Goal: Book appointment/travel/reservation

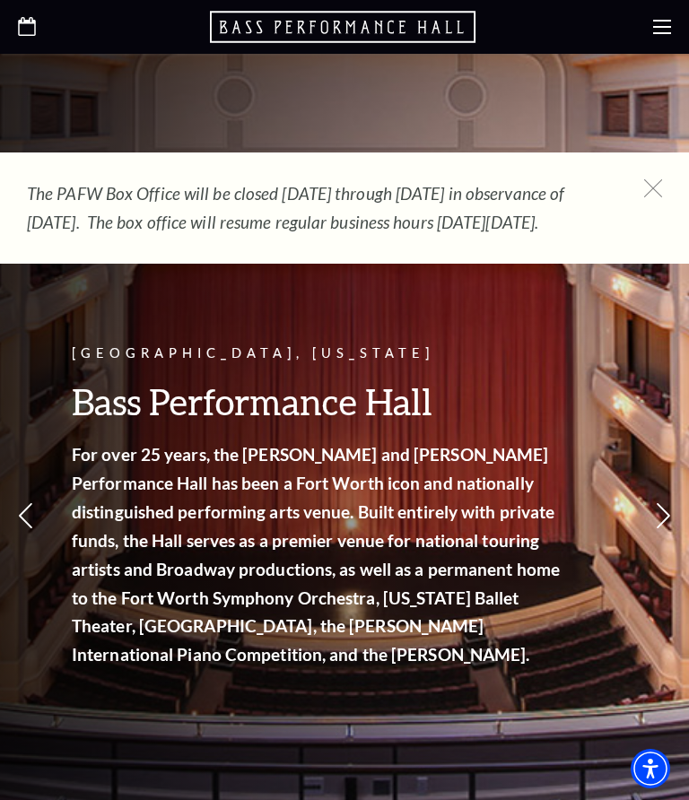
click at [658, 34] on use at bounding box center [662, 27] width 18 height 14
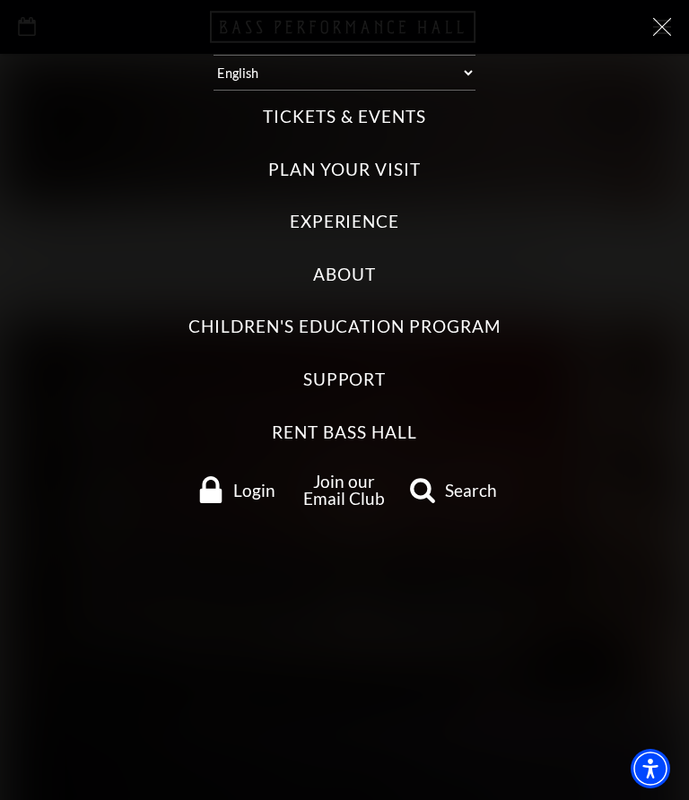
click at [339, 105] on label "Tickets & Events" at bounding box center [344, 117] width 162 height 24
click at [0, 0] on Events "Tickets & Events" at bounding box center [0, 0] width 0 height 0
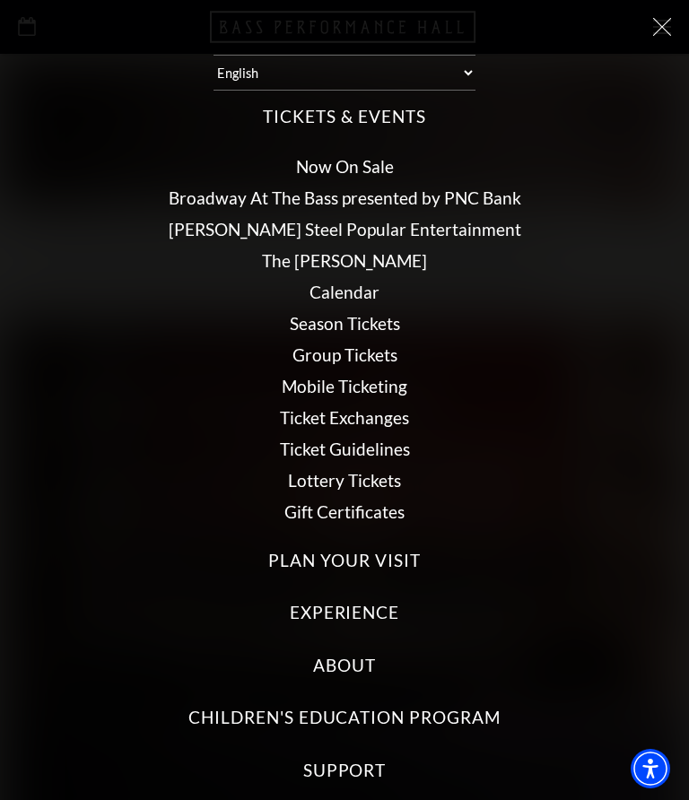
click at [662, 22] on icon at bounding box center [662, 27] width 18 height 18
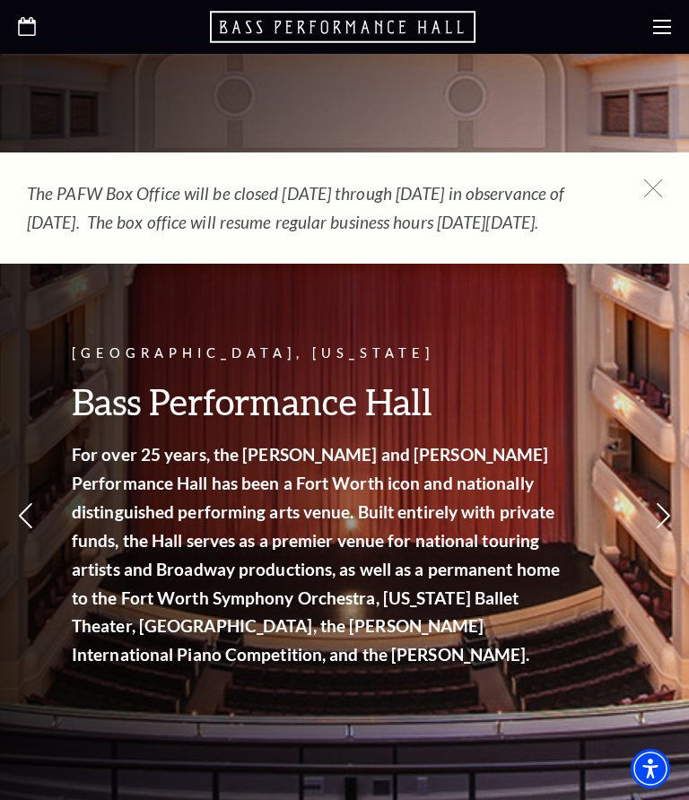
click at [657, 31] on icon at bounding box center [662, 27] width 18 height 18
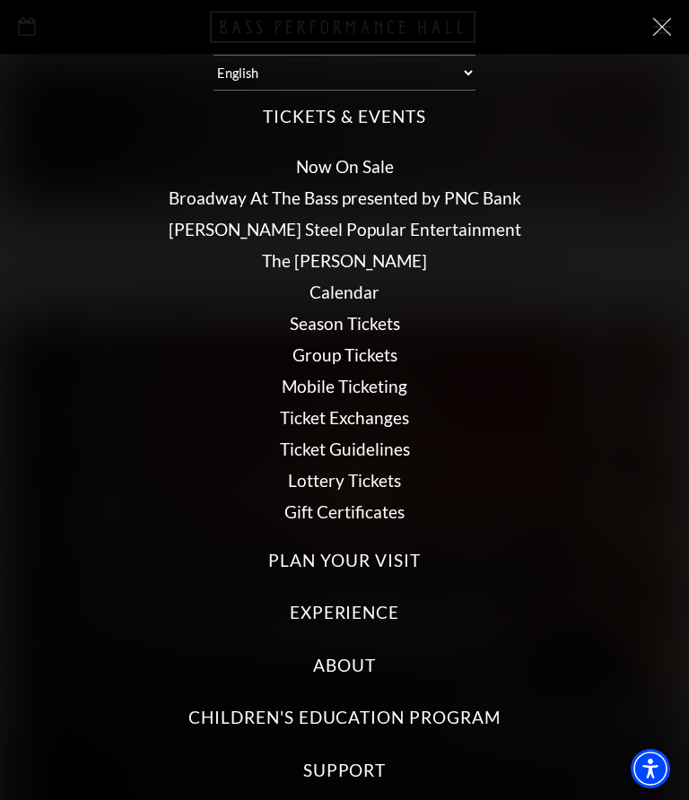
click at [341, 156] on link "Now On Sale" at bounding box center [345, 166] width 98 height 21
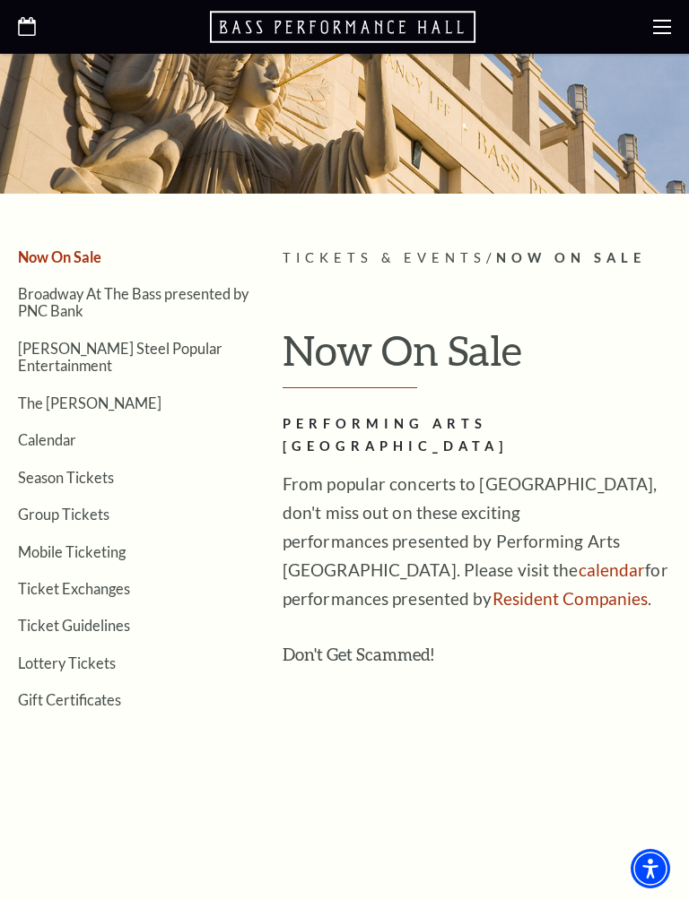
scroll to position [151, 0]
click at [34, 431] on link "Calendar" at bounding box center [47, 439] width 58 height 17
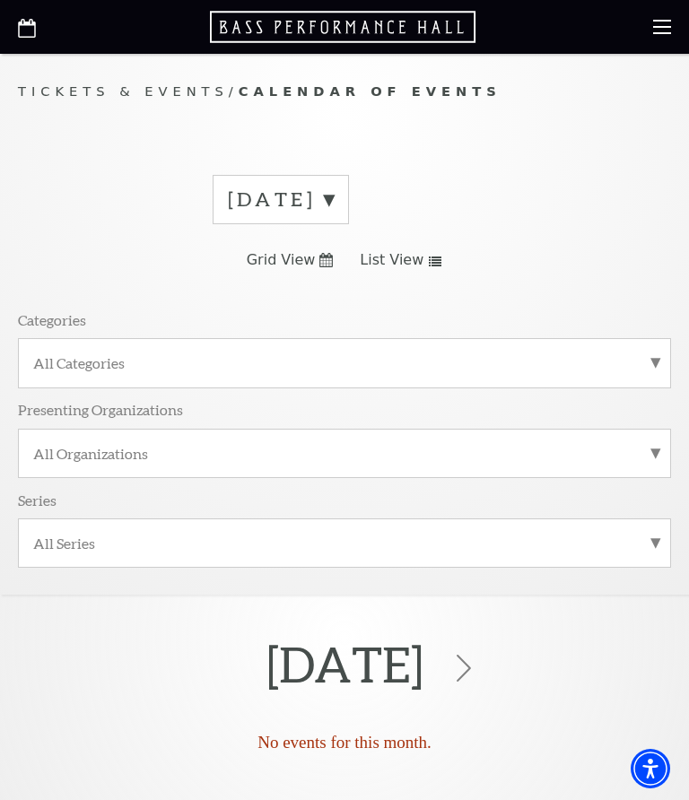
click at [654, 360] on label "All Categories" at bounding box center [344, 362] width 622 height 19
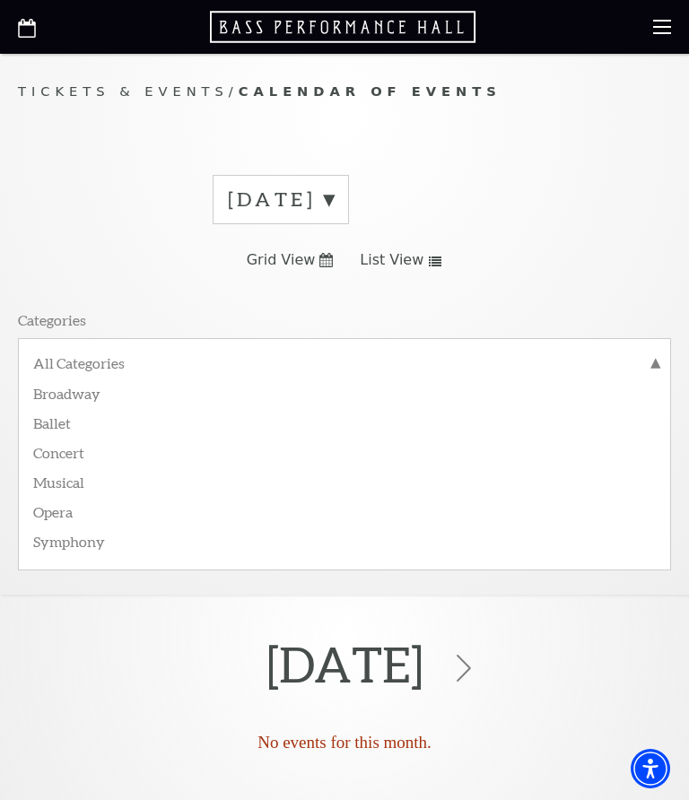
click at [57, 423] on label "Ballet" at bounding box center [344, 422] width 622 height 30
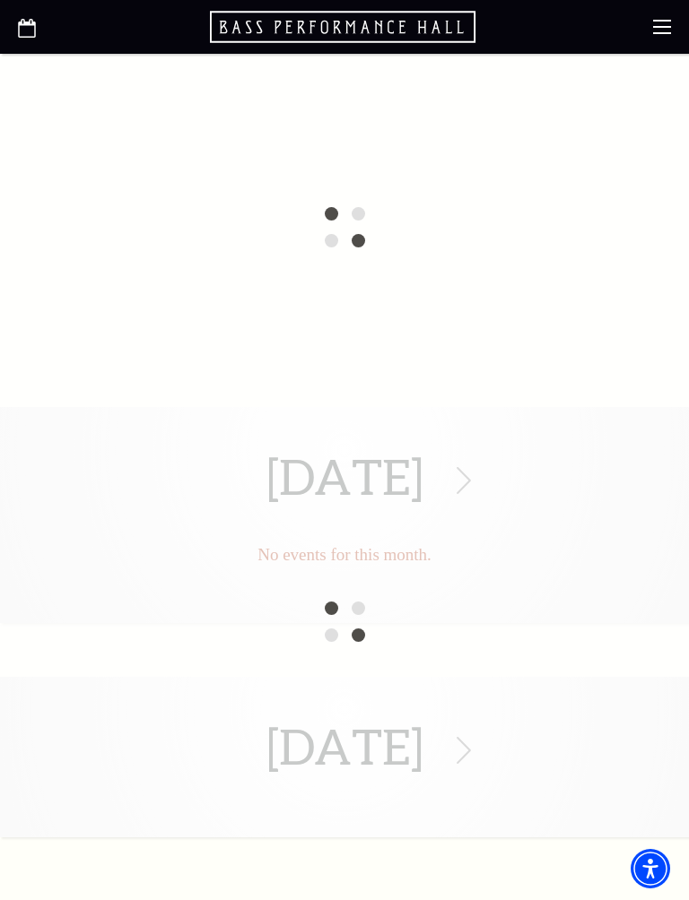
scroll to position [548, 0]
click at [522, 480] on div "August 2025 No events for this month. August 2025" at bounding box center [344, 620] width 689 height 431
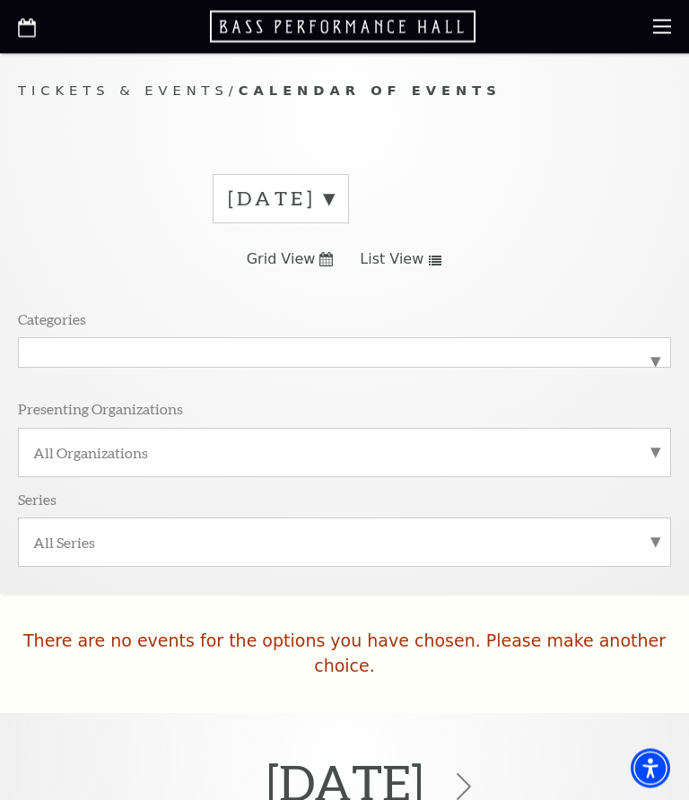
scroll to position [0, 0]
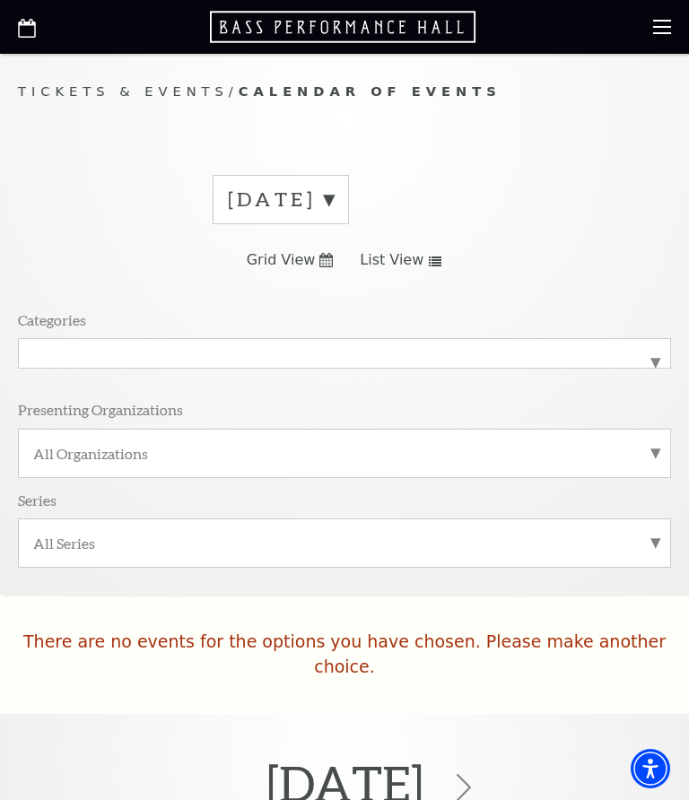
click at [333, 208] on label "August 2025" at bounding box center [281, 200] width 106 height 28
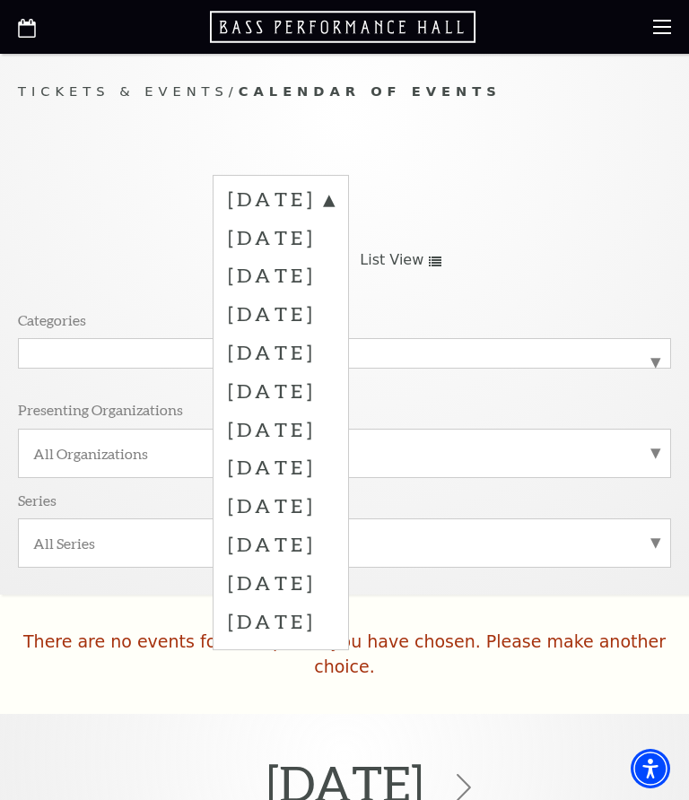
click at [326, 350] on label "December 2025" at bounding box center [281, 352] width 106 height 39
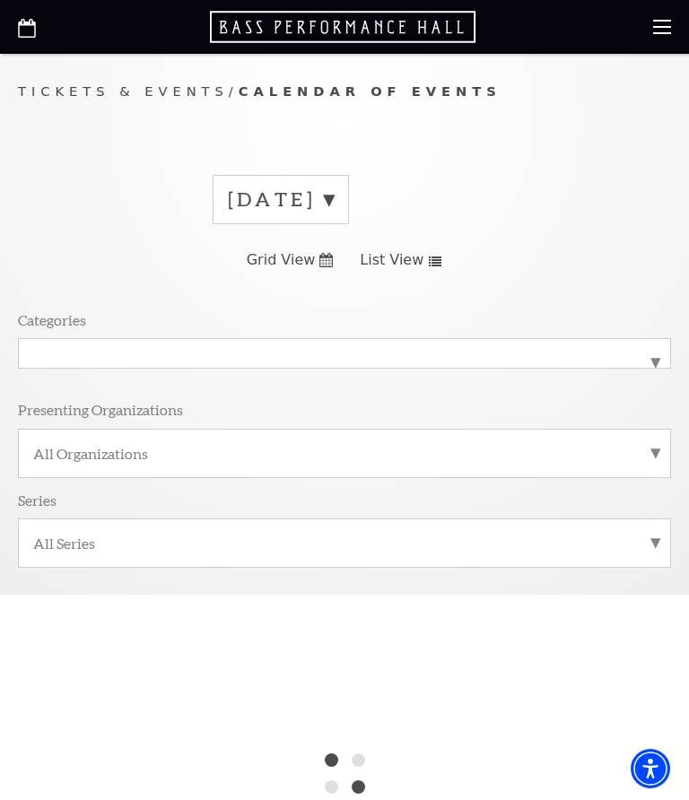
click at [333, 203] on label "August 2025" at bounding box center [281, 200] width 106 height 28
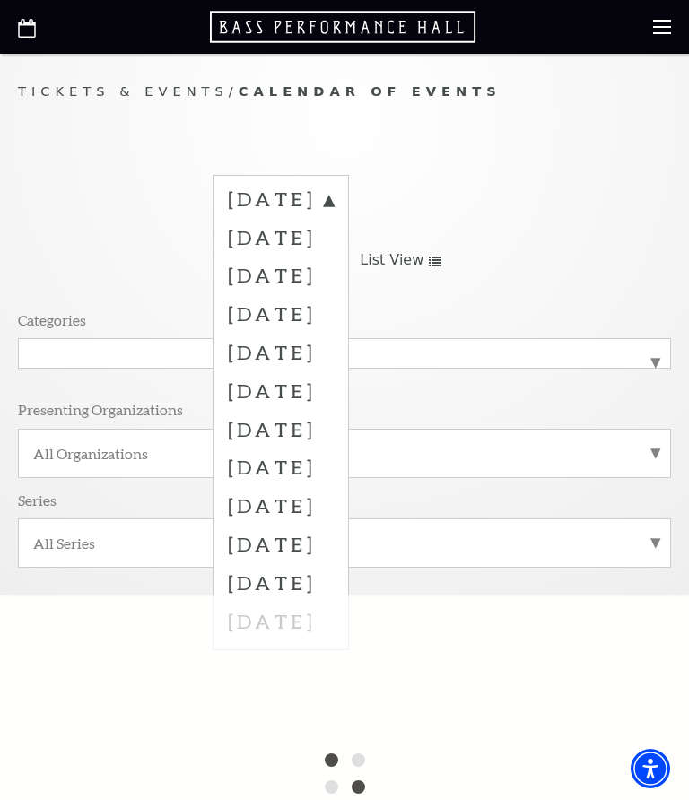
click at [333, 351] on label "December 2025" at bounding box center [281, 352] width 106 height 39
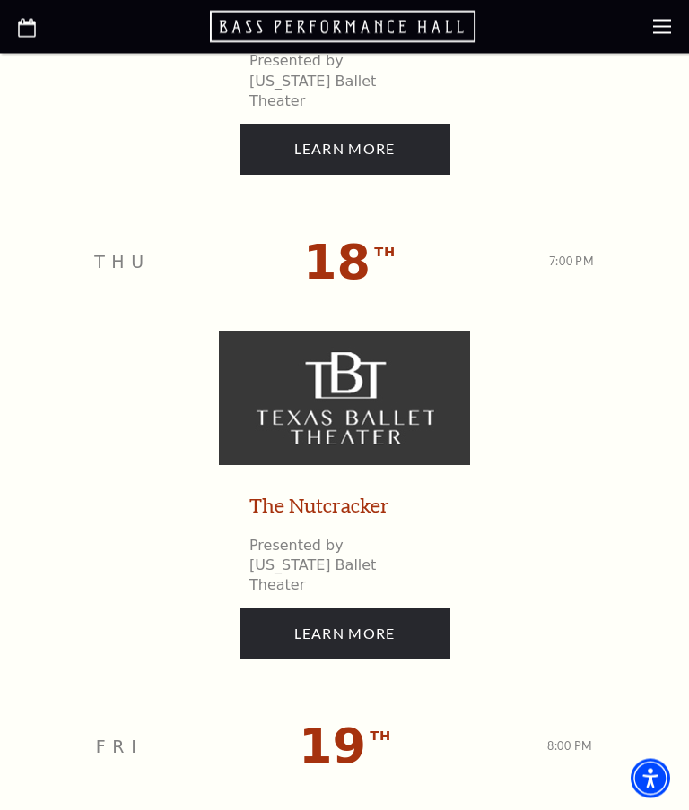
scroll to position [3021, 0]
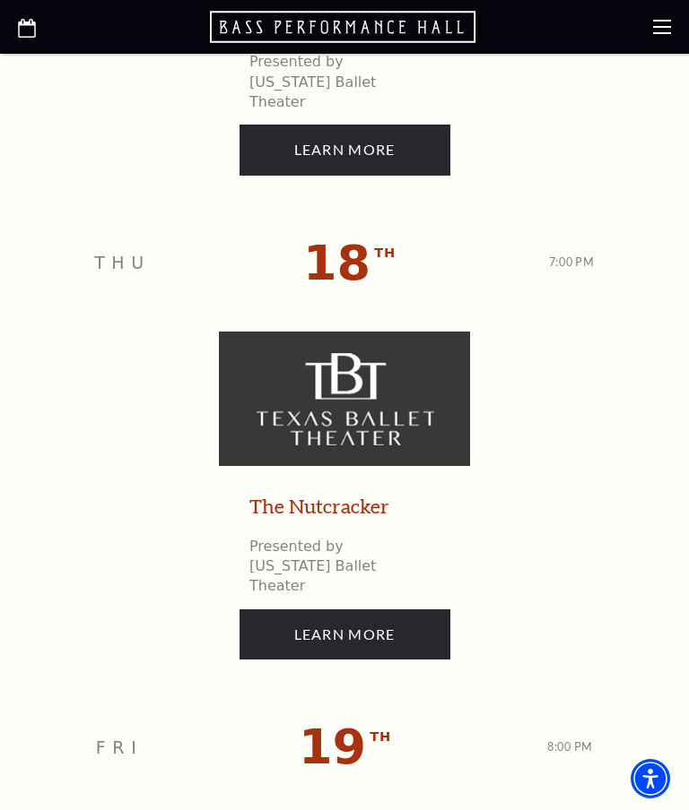
click at [340, 493] on link "The Nutcracker" at bounding box center [319, 507] width 140 height 28
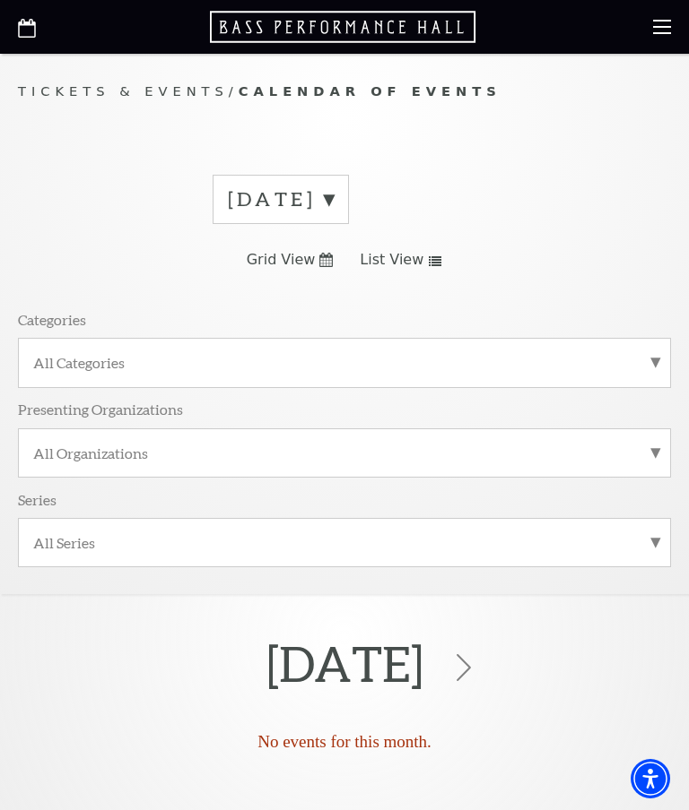
click at [333, 192] on label "August 2025" at bounding box center [281, 200] width 106 height 28
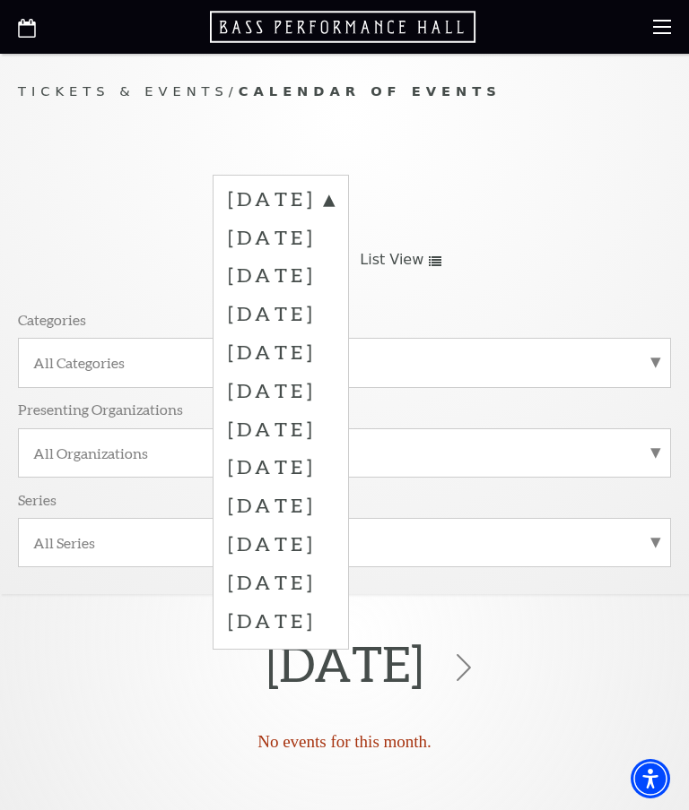
click at [333, 351] on label "December 2025" at bounding box center [281, 352] width 106 height 39
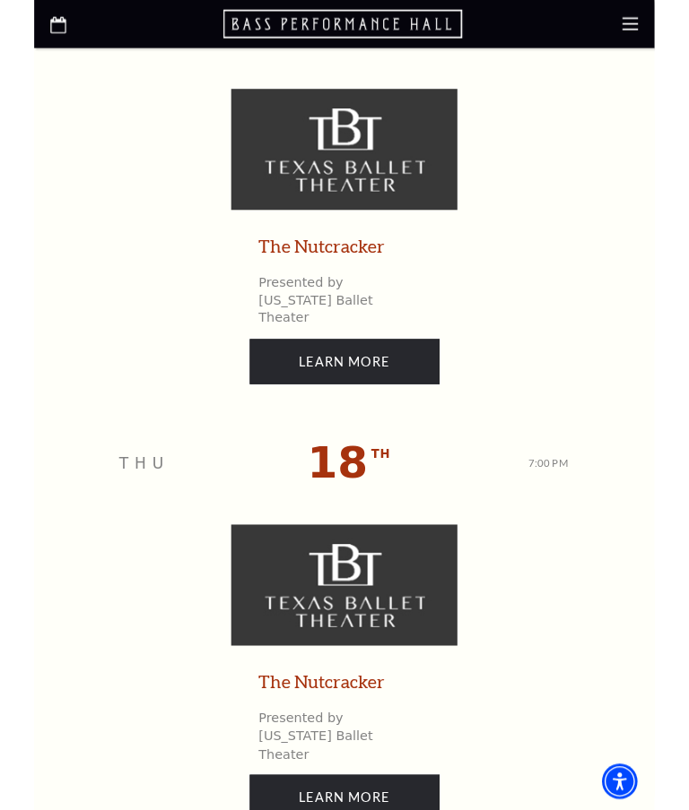
scroll to position [6986, 0]
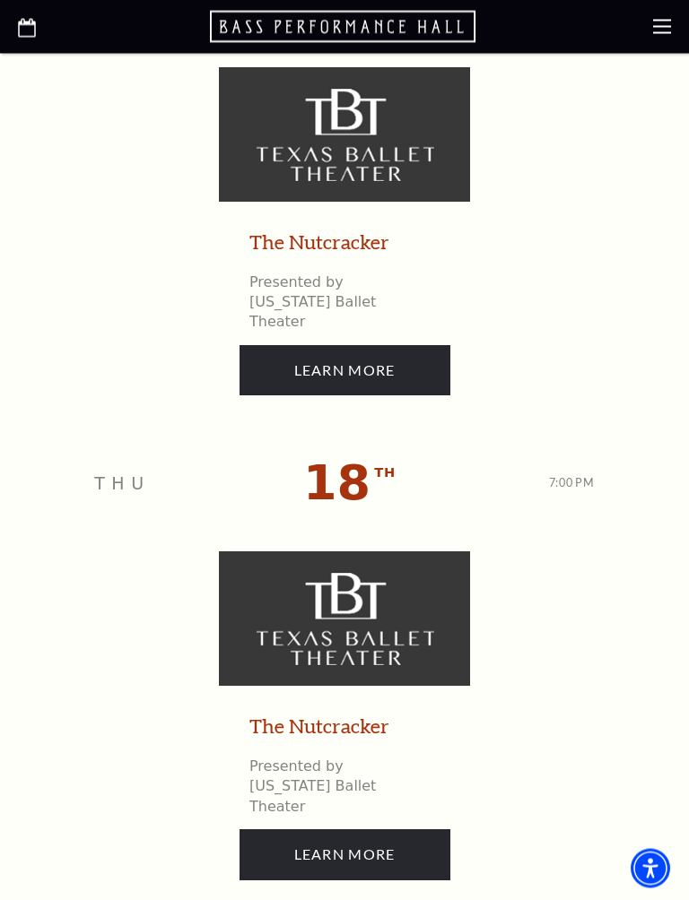
click at [358, 810] on link "Learn More" at bounding box center [344, 855] width 211 height 50
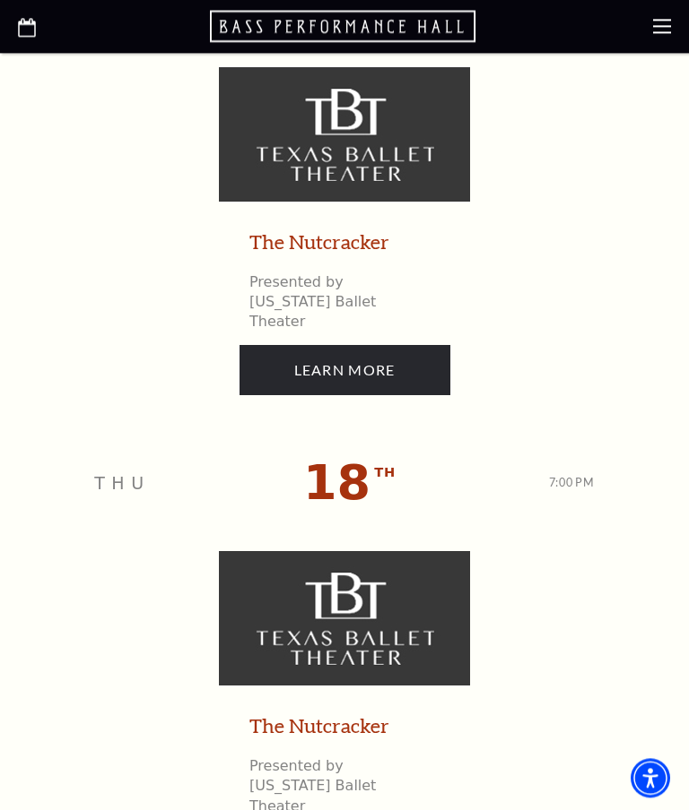
scroll to position [7038, 0]
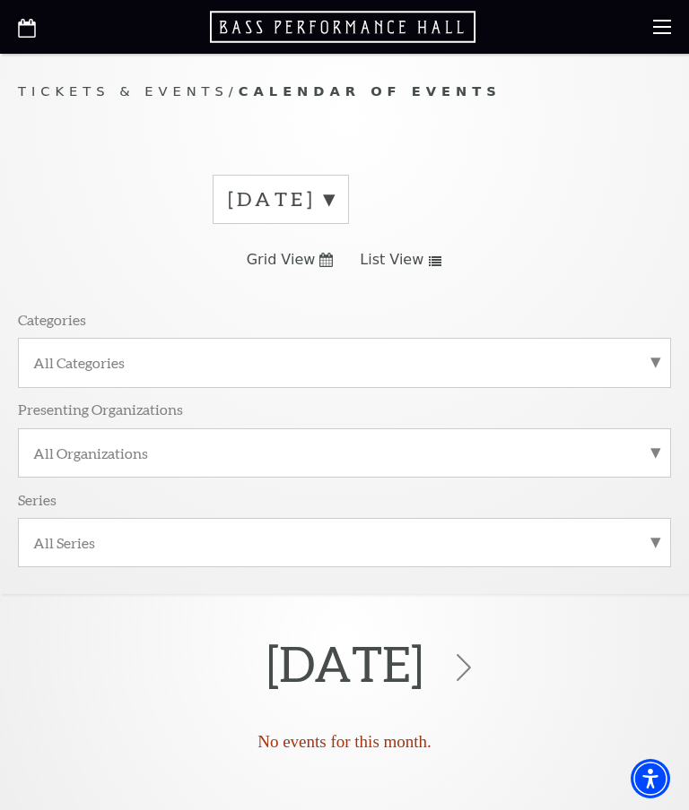
click at [333, 193] on label "[DATE]" at bounding box center [281, 200] width 106 height 28
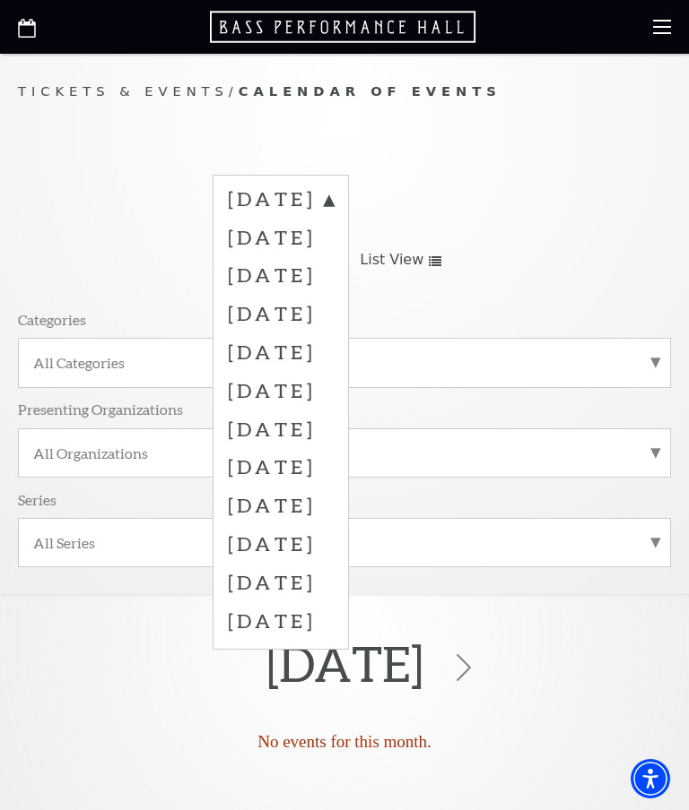
click at [333, 351] on label "[DATE]" at bounding box center [281, 352] width 106 height 39
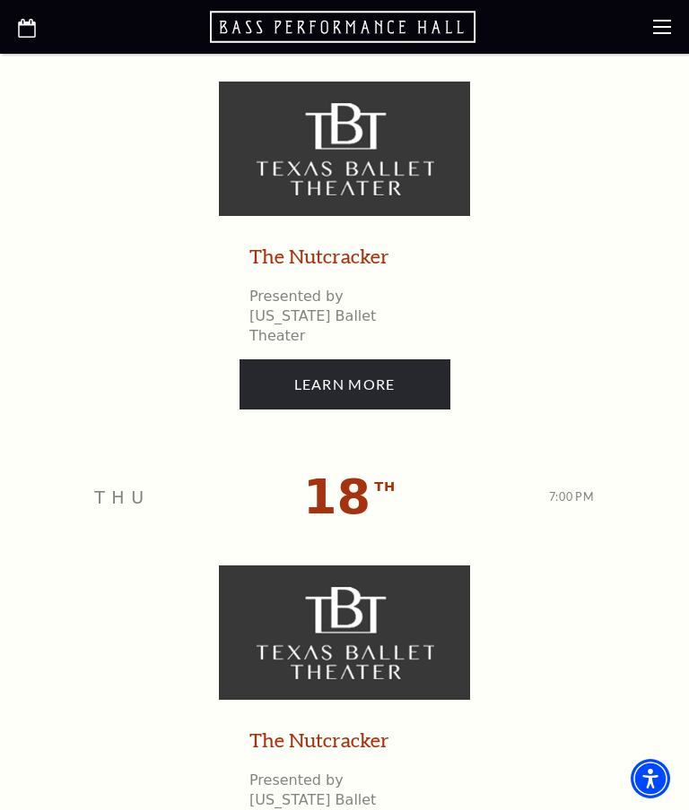
scroll to position [6972, 0]
